Goal: Navigation & Orientation: Find specific page/section

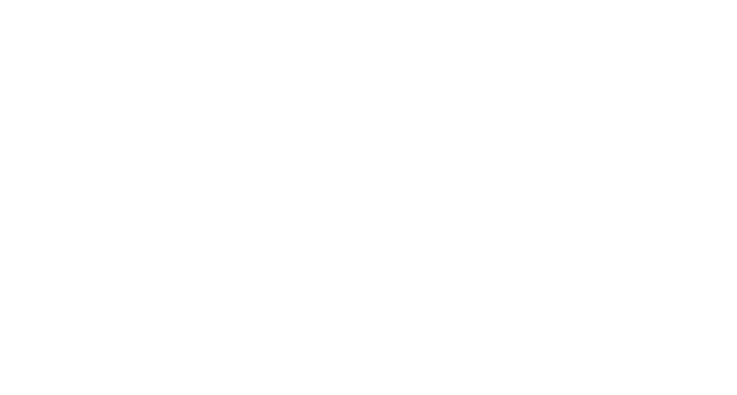
scroll to position [12, 0]
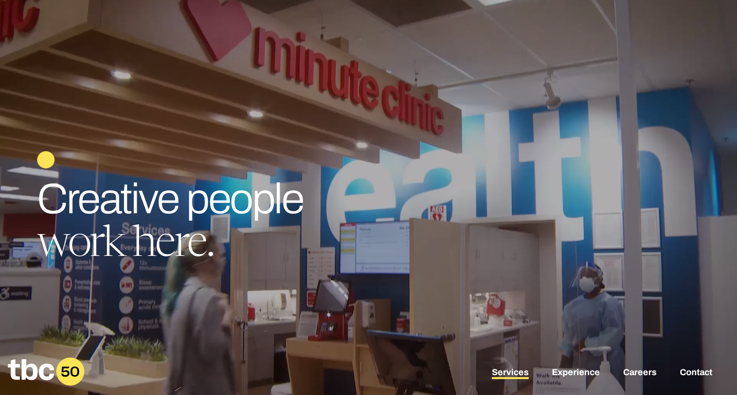
click at [513, 372] on link "Services" at bounding box center [510, 373] width 37 height 12
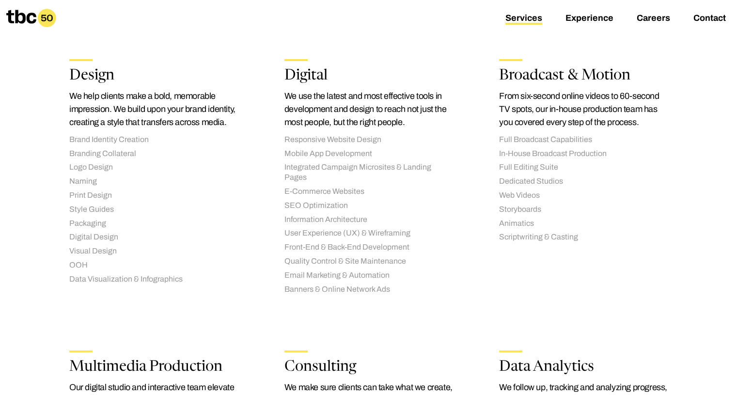
scroll to position [1211, 0]
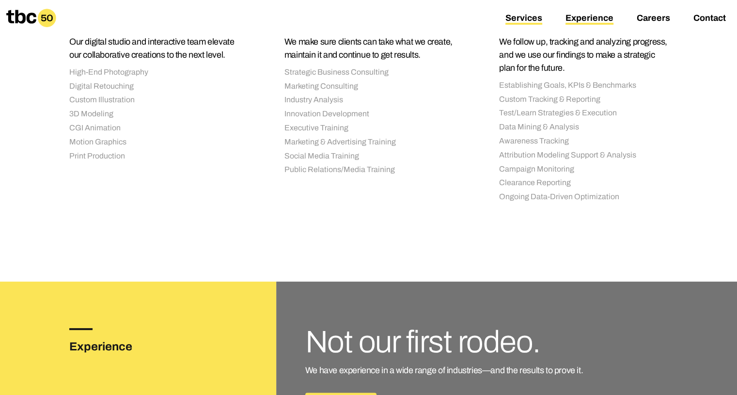
click at [582, 13] on link "Experience" at bounding box center [590, 19] width 48 height 12
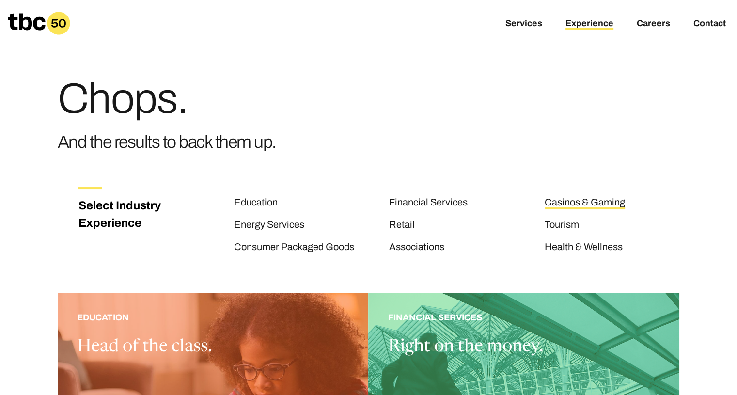
click at [587, 205] on link "Casinos & Gaming" at bounding box center [585, 203] width 80 height 13
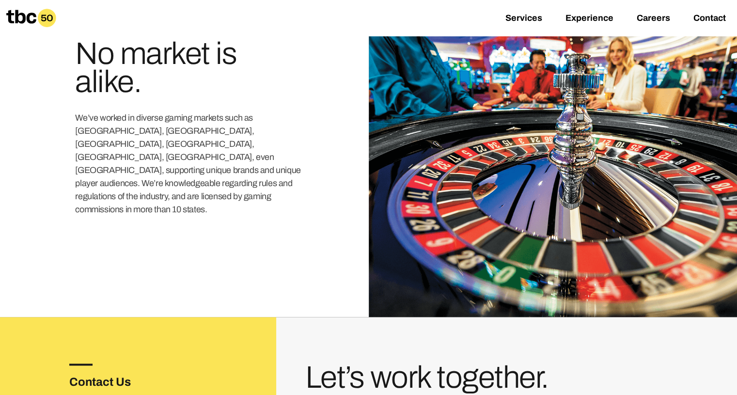
scroll to position [1686, 0]
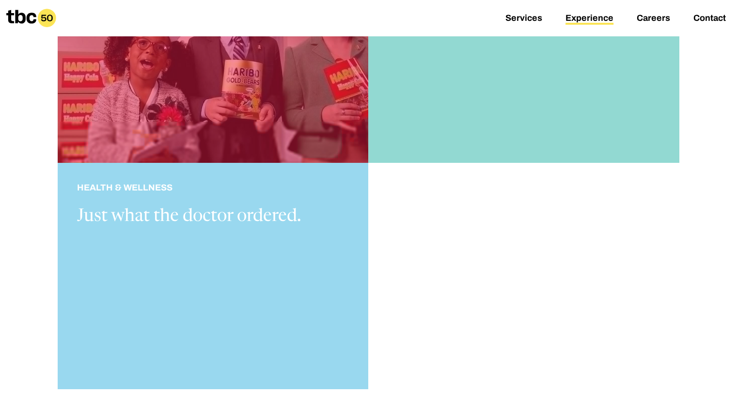
scroll to position [1382, 0]
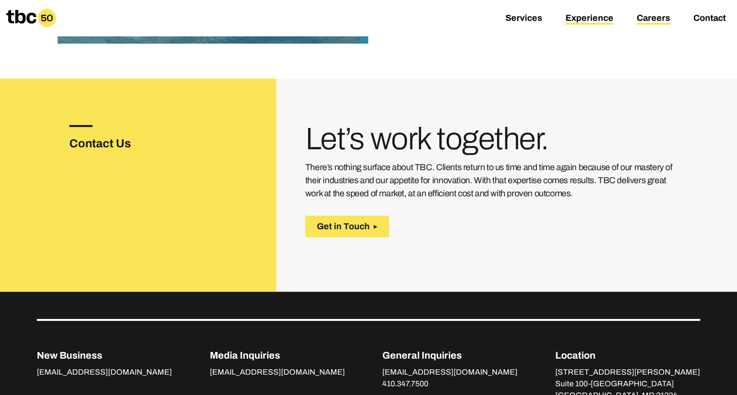
click at [651, 17] on link "Careers" at bounding box center [653, 19] width 33 height 12
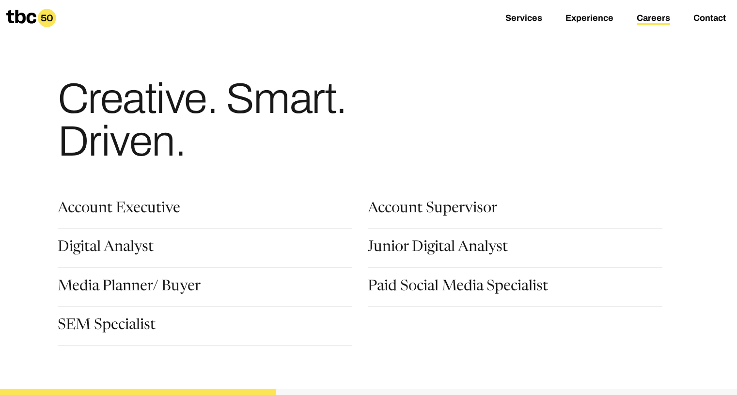
scroll to position [345, 0]
